Goal: Information Seeking & Learning: Learn about a topic

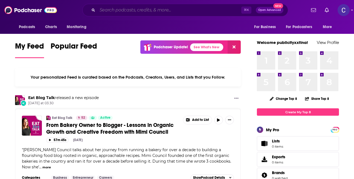
click at [169, 11] on input "Search podcasts, credits, & more..." at bounding box center [169, 10] width 144 height 9
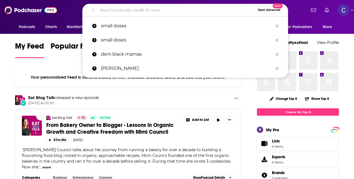
paste input "Confessions of a Freebird"
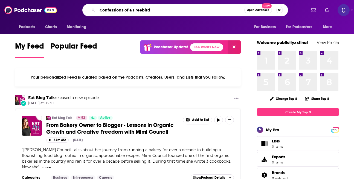
type input "Confessions of a Freebird"
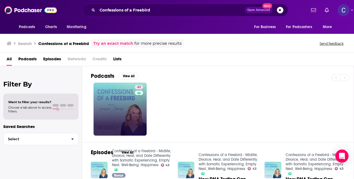
click at [137, 119] on div "43" at bounding box center [140, 109] width 10 height 49
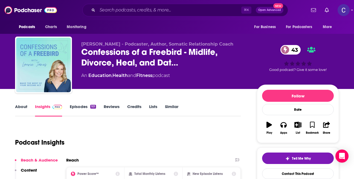
click at [23, 112] on link "About" at bounding box center [21, 110] width 12 height 13
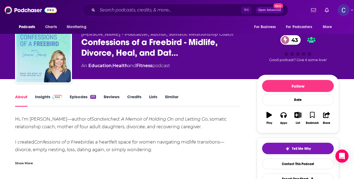
scroll to position [11, 0]
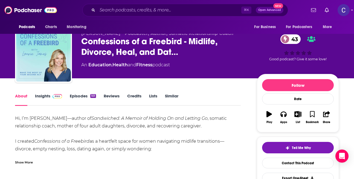
click at [29, 163] on div "Show More" at bounding box center [24, 162] width 18 height 5
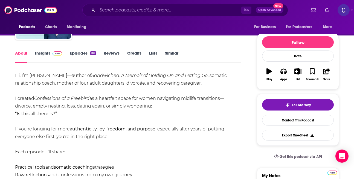
scroll to position [0, 0]
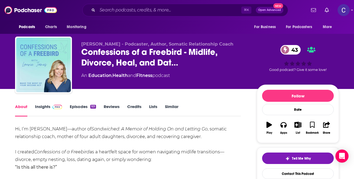
click at [77, 110] on link "Episodes 101" at bounding box center [83, 110] width 26 height 13
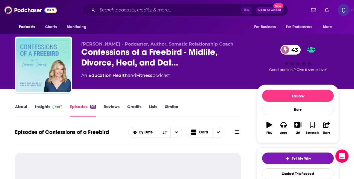
click at [54, 110] on link "Insights" at bounding box center [48, 110] width 27 height 13
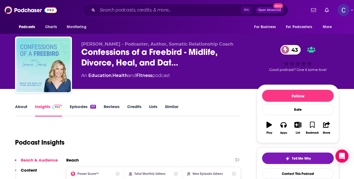
click at [224, 143] on div "Podcast Insights" at bounding box center [125, 139] width 221 height 28
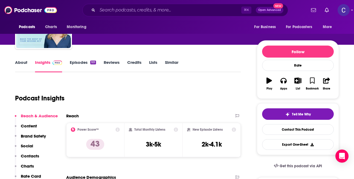
scroll to position [55, 0]
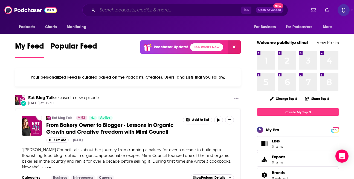
click at [155, 10] on input "Search podcasts, credits, & more..." at bounding box center [169, 10] width 144 height 9
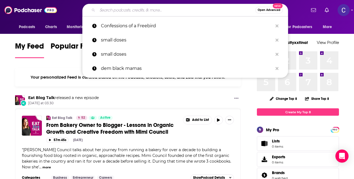
paste input "Lead with Heart"
type input "Lead with Heart"
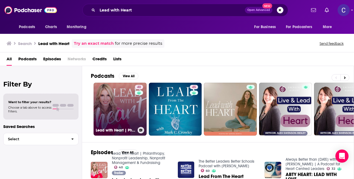
click at [119, 117] on link "40 Lead with Heart | Philanthropy, Nonprofit Leadership, Nonprofit Management &…" at bounding box center [119, 109] width 53 height 53
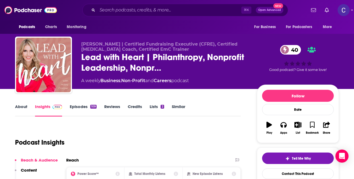
scroll to position [43, 0]
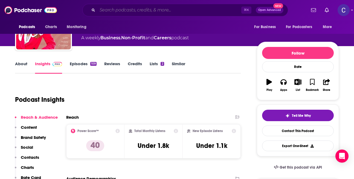
click at [160, 11] on input "Search podcasts, credits, & more..." at bounding box center [169, 10] width 144 height 9
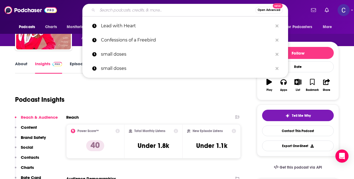
paste input "Overcoming Distractions-Thriving with ADHD, ADD"
type input "Overcoming Distractions-Thriving with ADHD, ADD"
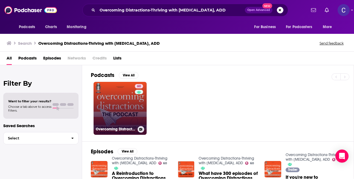
click at [119, 111] on link "60 Overcoming Distractions-Thriving with ADHD, ADD" at bounding box center [119, 108] width 53 height 53
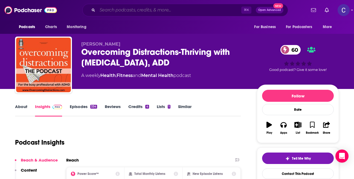
click at [145, 11] on input "Search podcasts, credits, & more..." at bounding box center [169, 10] width 144 height 9
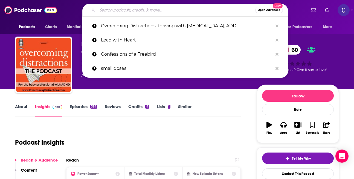
paste input "The Mental Health Toolbox"
type input "The Mental Health Toolbox"
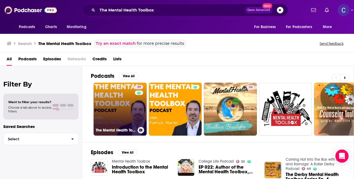
click at [121, 104] on link "39 The Mental Health Toolbox Podcast" at bounding box center [119, 109] width 53 height 53
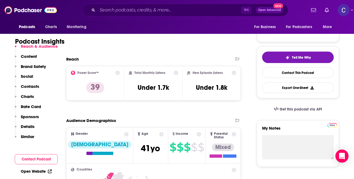
scroll to position [102, 0]
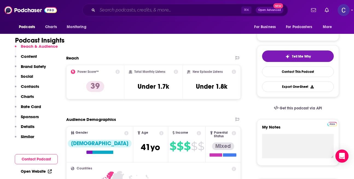
click at [181, 8] on input "Search podcasts, credits, & more..." at bounding box center [169, 10] width 144 height 9
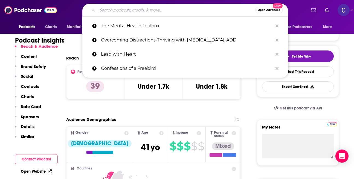
paste input "Hacking your ADHD"
type input "Hacking your ADHD"
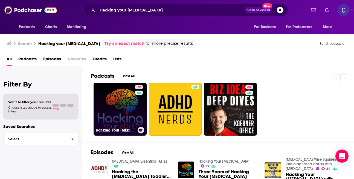
click at [124, 87] on link "72 Hacking Your ADHD" at bounding box center [119, 109] width 53 height 53
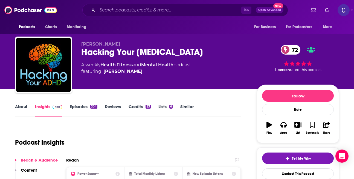
scroll to position [44, 0]
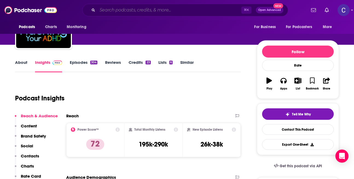
click at [181, 7] on input "Search podcasts, credits, & more..." at bounding box center [169, 10] width 144 height 9
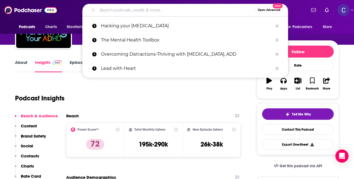
paste input "Brain Shaman"
type input "Brain Shaman"
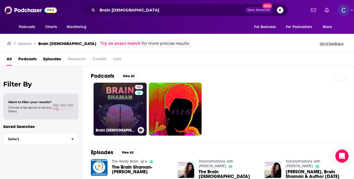
click at [135, 95] on div "33" at bounding box center [140, 106] width 10 height 42
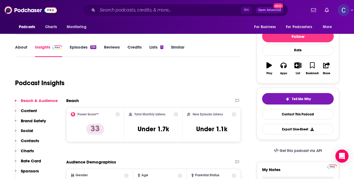
scroll to position [65, 0]
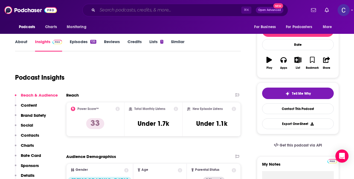
click at [167, 10] on input "Search podcasts, credits, & more..." at bounding box center [169, 10] width 144 height 9
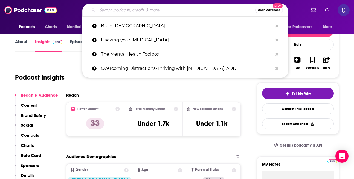
paste input "ADHD Wise Squirrels"
type input "ADHD Wise Squirrels"
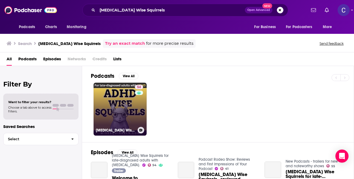
click at [129, 117] on link "54 ADHD Wise Squirrels for late-diagnosed adults with ADHD." at bounding box center [119, 109] width 53 height 53
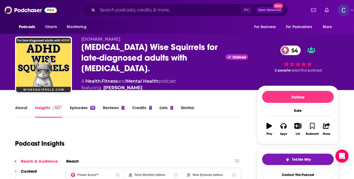
scroll to position [96, 0]
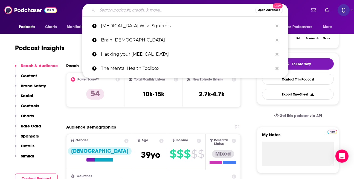
click at [159, 10] on input "Search podcasts, credits, & more..." at bounding box center [176, 10] width 158 height 9
paste input "The Therapist Thrival Guide"
type input "The Therapist Thrival Guide"
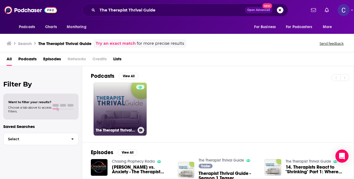
click at [131, 101] on link "The Therapist Thrival Guide" at bounding box center [119, 109] width 53 height 53
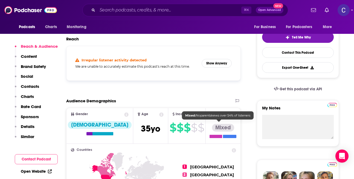
scroll to position [115, 0]
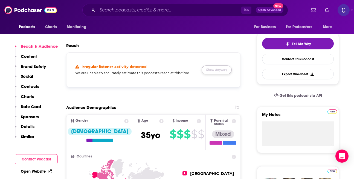
click at [218, 72] on button "Show Anyway" at bounding box center [216, 70] width 30 height 9
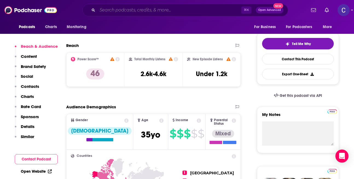
click at [177, 8] on input "Search podcasts, credits, & more..." at bounding box center [169, 10] width 144 height 9
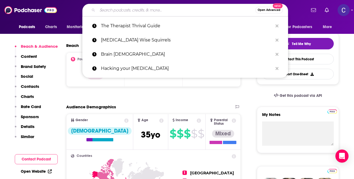
type input "v"
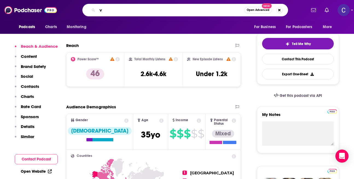
click at [187, 10] on input "v" at bounding box center [170, 10] width 147 height 9
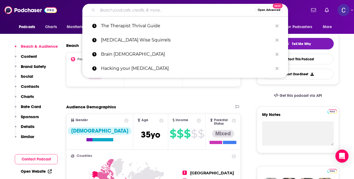
paste input "The HR Lady, Podcast (Merged with HR Empowerment)"
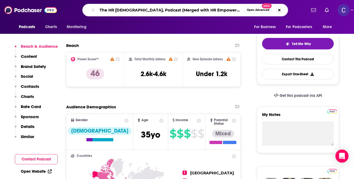
drag, startPoint x: 225, startPoint y: 12, endPoint x: 149, endPoint y: 12, distance: 76.0
click at [149, 12] on input "The HR Lady, Podcast (Merged with HR Empowerment)" at bounding box center [170, 10] width 147 height 9
click at [164, 12] on input "The HR Lady, Podcast (Merged with HR Empowerment)" at bounding box center [170, 10] width 147 height 9
drag, startPoint x: 172, startPoint y: 11, endPoint x: 95, endPoint y: 11, distance: 76.8
click at [95, 11] on div "The HR Lady, Podcast (Merged with HR Empowerment) Open Advanced New" at bounding box center [184, 10] width 205 height 13
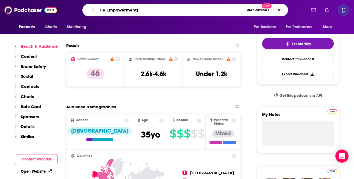
click at [149, 10] on input "HR Empowerment)" at bounding box center [170, 10] width 147 height 9
type input "HR Empowerment"
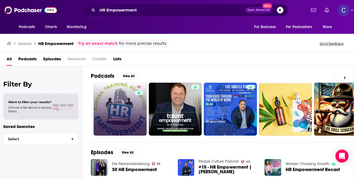
click at [122, 112] on link "42" at bounding box center [119, 109] width 53 height 53
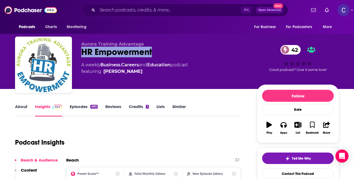
drag, startPoint x: 153, startPoint y: 52, endPoint x: 73, endPoint y: 52, distance: 80.3
click at [73, 52] on div "Aurora Training Advantage HR Empowerment 42 A weekly Business , Careers and Edu…" at bounding box center [177, 66] width 324 height 59
copy h2 "HR Empowerment"
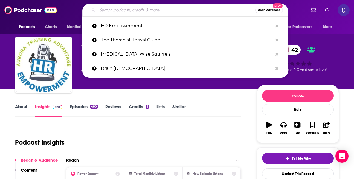
click at [172, 8] on input "Search podcasts, credits, & more..." at bounding box center [176, 10] width 158 height 9
paste input "Real Talk with Tina and Ann"
type input "Real Talk with Tina and Ann"
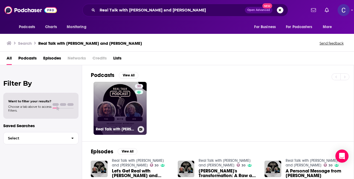
click at [115, 119] on link "30 Real Talk with Tina and Ann" at bounding box center [119, 108] width 53 height 53
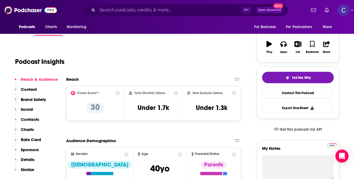
scroll to position [82, 0]
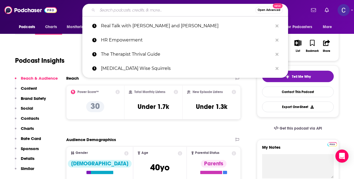
click at [181, 11] on input "Search podcasts, credits, & more..." at bounding box center [176, 10] width 158 height 9
paste input "Abundant Practice Podcast"
type input "Abundant Practice Podcast"
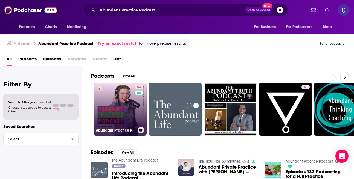
click at [105, 112] on link "53 Abundant Practice Podcast" at bounding box center [119, 109] width 53 height 53
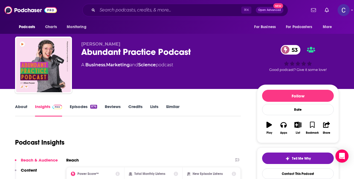
scroll to position [57, 0]
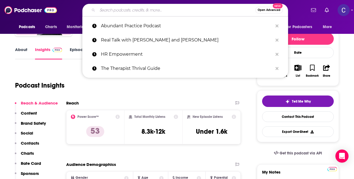
click at [150, 9] on input "Search podcasts, credits, & more..." at bounding box center [176, 10] width 158 height 9
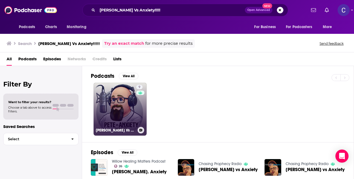
click at [142, 102] on div "9" at bounding box center [140, 106] width 8 height 42
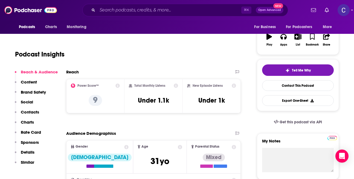
scroll to position [89, 0]
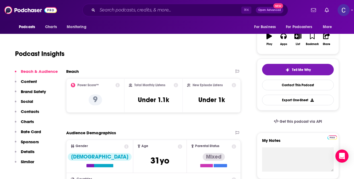
click at [165, 5] on div "⌘ K Open Advanced New" at bounding box center [184, 10] width 205 height 13
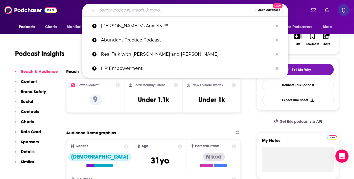
click at [171, 9] on input "Search podcasts, credits, & more..." at bounding box center [176, 10] width 158 height 9
paste input "FULFILLMENT THERAPY"
type input "FULFILLMENT THERAPY"
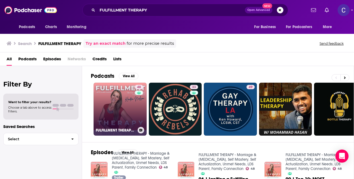
click at [138, 101] on div "48" at bounding box center [140, 106] width 10 height 42
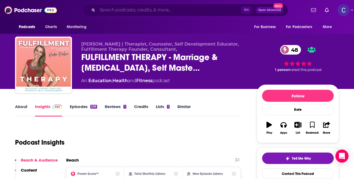
click at [196, 11] on input "Search podcasts, credits, & more..." at bounding box center [169, 10] width 144 height 9
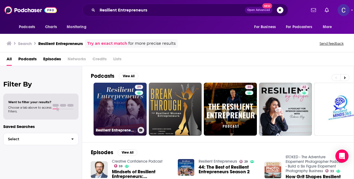
click at [121, 101] on link "29 Resilient Entrepreneurs" at bounding box center [119, 109] width 53 height 53
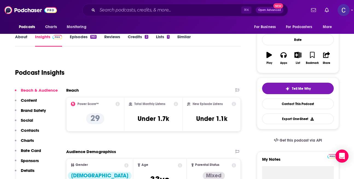
scroll to position [70, 0]
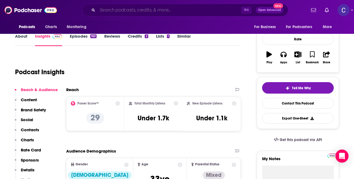
click at [152, 14] on input "Search podcasts, credits, & more..." at bounding box center [169, 10] width 144 height 9
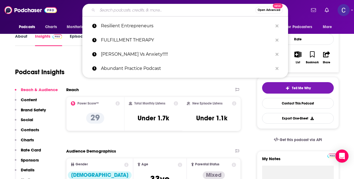
paste input "The BraveHearted Woman"
type input "The BraveHearted Woman"
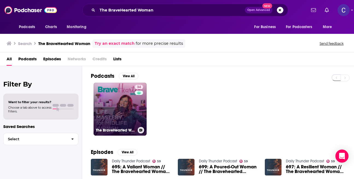
click at [110, 105] on link "34 The BraveHearted Woman" at bounding box center [119, 109] width 53 height 53
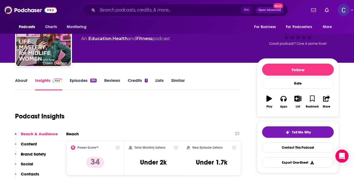
scroll to position [35, 0]
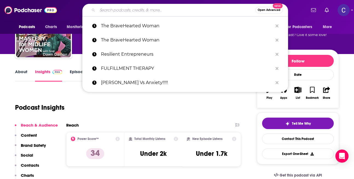
click at [161, 9] on input "Search podcasts, credits, & more..." at bounding box center [176, 10] width 158 height 9
paste input "The Couch Next Door"
type input "The Couch Next Door"
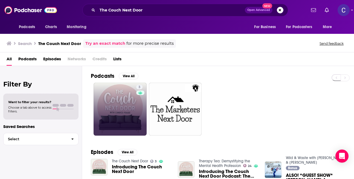
click at [117, 88] on link "3" at bounding box center [119, 109] width 53 height 53
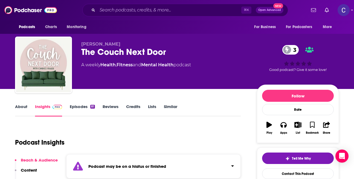
scroll to position [61, 0]
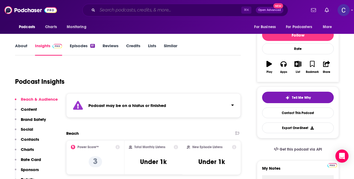
click at [165, 9] on input "Search podcasts, credits, & more..." at bounding box center [169, 10] width 144 height 9
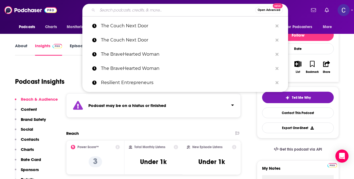
paste input "[MEDICAL_DATA] with Confidence"
type input "[MEDICAL_DATA] with Confidence"
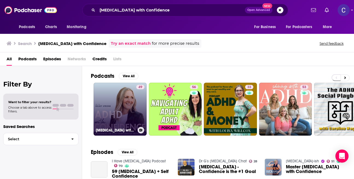
click at [127, 109] on link "49 [MEDICAL_DATA] with Confidence | [MEDICAL_DATA] in Women, RSD, [MEDICAL_DATA…" at bounding box center [119, 109] width 53 height 53
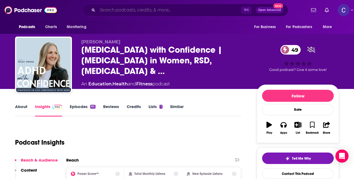
click at [170, 7] on input "Search podcasts, credits, & more..." at bounding box center [169, 10] width 144 height 9
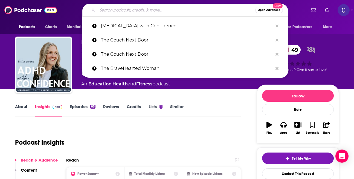
paste input "Neurodiversity Podcast"
type input "Neurodiversity Podcast"
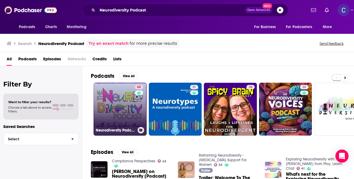
click at [123, 108] on link "65 Neurodiversity Podcast" at bounding box center [119, 109] width 53 height 53
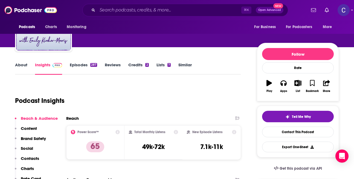
scroll to position [42, 0]
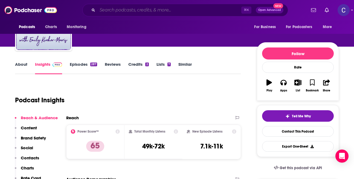
click at [171, 7] on input "Search podcasts, credits, & more..." at bounding box center [169, 10] width 144 height 9
paste input "Self-Care for Mental Health"
type input "Self-Care for Mental Health"
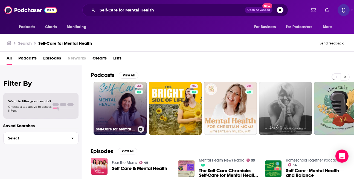
click at [117, 118] on link "44 Self-Care for Mental Health | Wellness Plan, Anxiety and [MEDICAL_DATA], [ME…" at bounding box center [119, 108] width 53 height 53
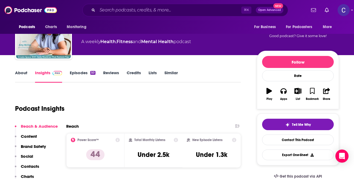
scroll to position [59, 0]
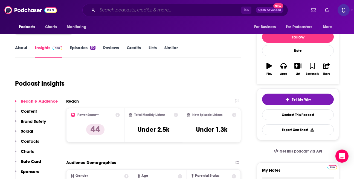
click at [162, 11] on input "Search podcasts, credits, & more..." at bounding box center [169, 10] width 144 height 9
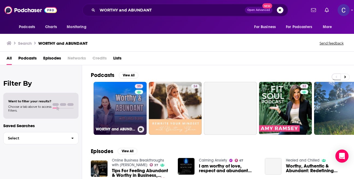
click at [122, 113] on link "35 WORTHY and ABUNDANT: Learn, Grow & Thrive" at bounding box center [119, 108] width 53 height 53
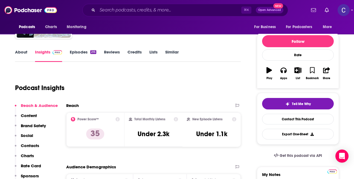
scroll to position [65, 0]
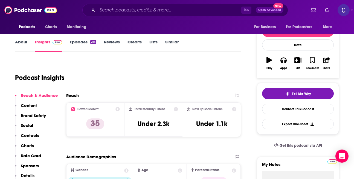
click at [167, 5] on div "⌘ K Open Advanced New" at bounding box center [184, 10] width 205 height 13
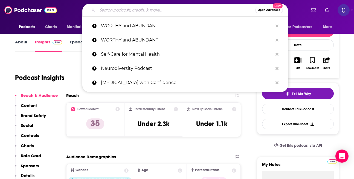
click at [174, 10] on input "Search podcasts, credits, & more..." at bounding box center [176, 10] width 158 height 9
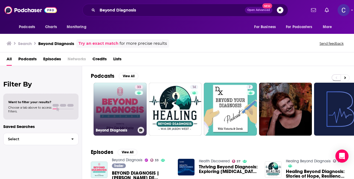
click at [124, 105] on link "33 Beyond Diagnosis" at bounding box center [119, 109] width 53 height 53
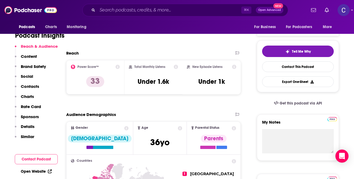
scroll to position [114, 0]
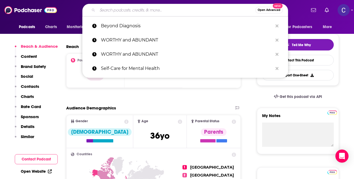
click at [156, 9] on input "Search podcasts, credits, & more..." at bounding box center [176, 10] width 158 height 9
paste input "Under the Sisterhood"
type input "Under the Sisterhood"
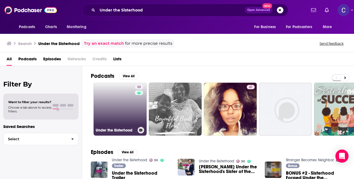
click at [112, 101] on link "30 Under the Sisterhood" at bounding box center [119, 109] width 53 height 53
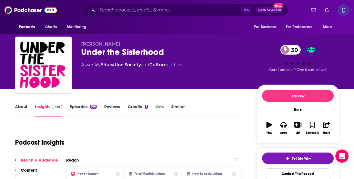
scroll to position [53, 0]
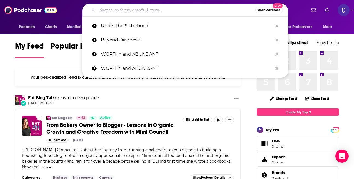
click at [160, 8] on input "Search podcasts, credits, & more..." at bounding box center [176, 10] width 158 height 9
paste input "Uplift For Her"
type input "Uplift For Her"
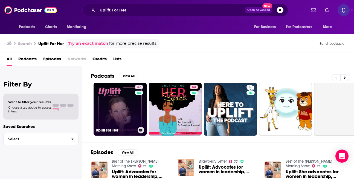
click at [124, 120] on link "37 Uplift For Her" at bounding box center [119, 109] width 53 height 53
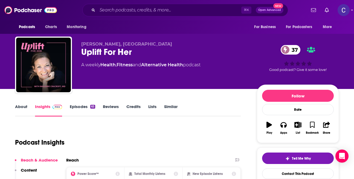
click at [19, 104] on div "About Insights Episodes 65 Reviews Credits Lists Similar" at bounding box center [127, 109] width 225 height 13
click at [26, 108] on link "About" at bounding box center [21, 110] width 12 height 13
